Goal: Transaction & Acquisition: Purchase product/service

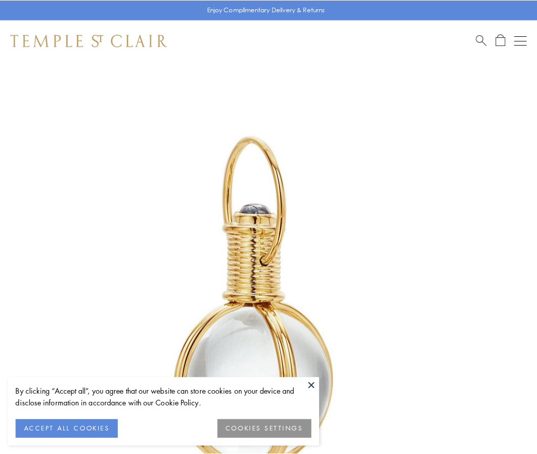
scroll to position [267, 0]
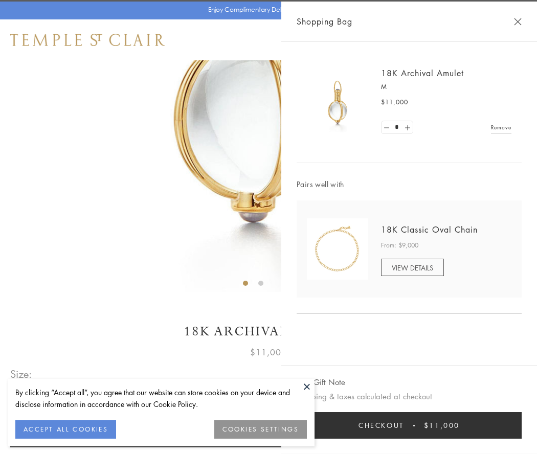
click at [409, 425] on button "Checkout $11,000" at bounding box center [408, 425] width 225 height 27
